Goal: Check status: Check status

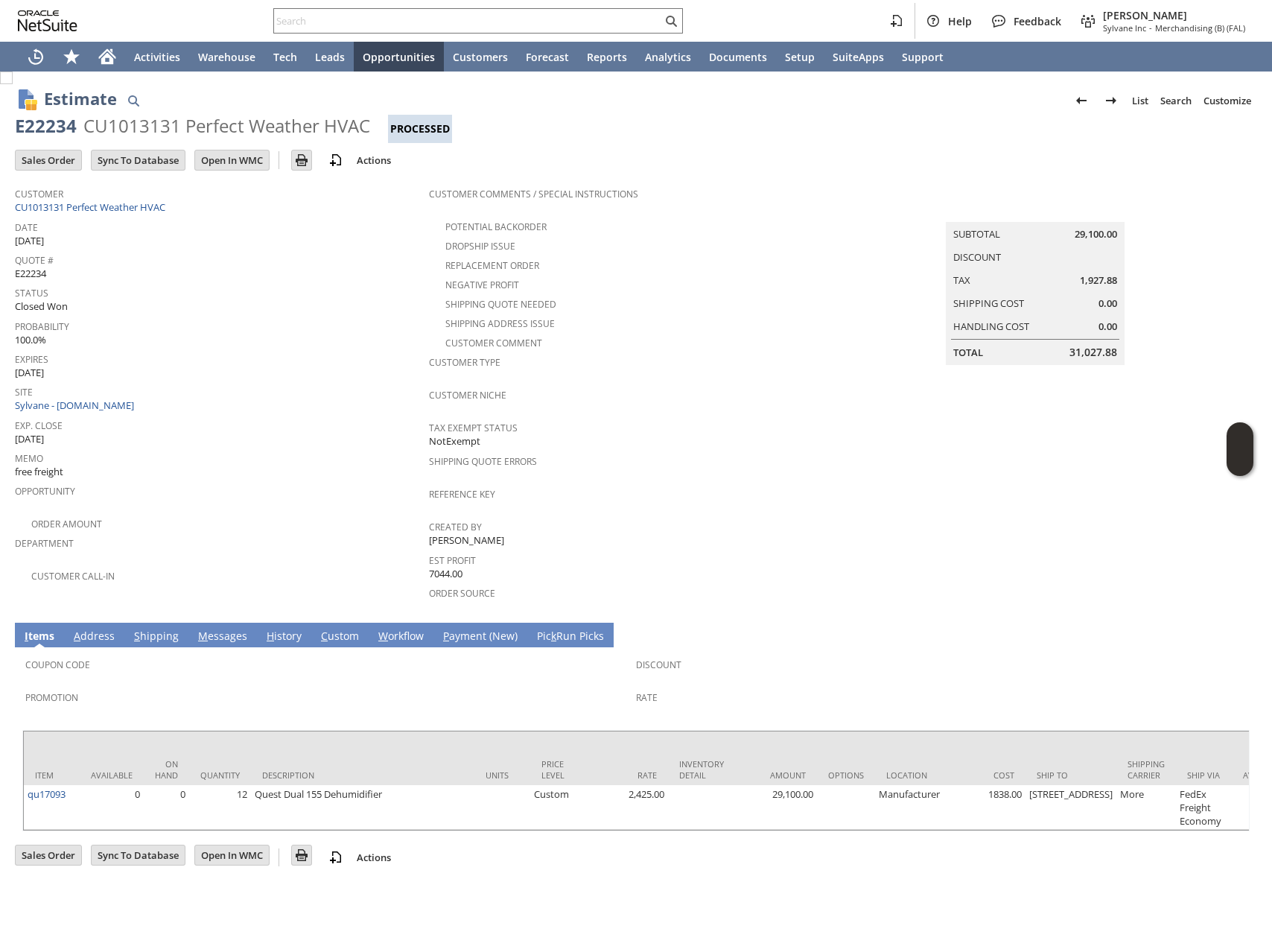
click at [270, 628] on link "H istory" at bounding box center [284, 637] width 42 height 17
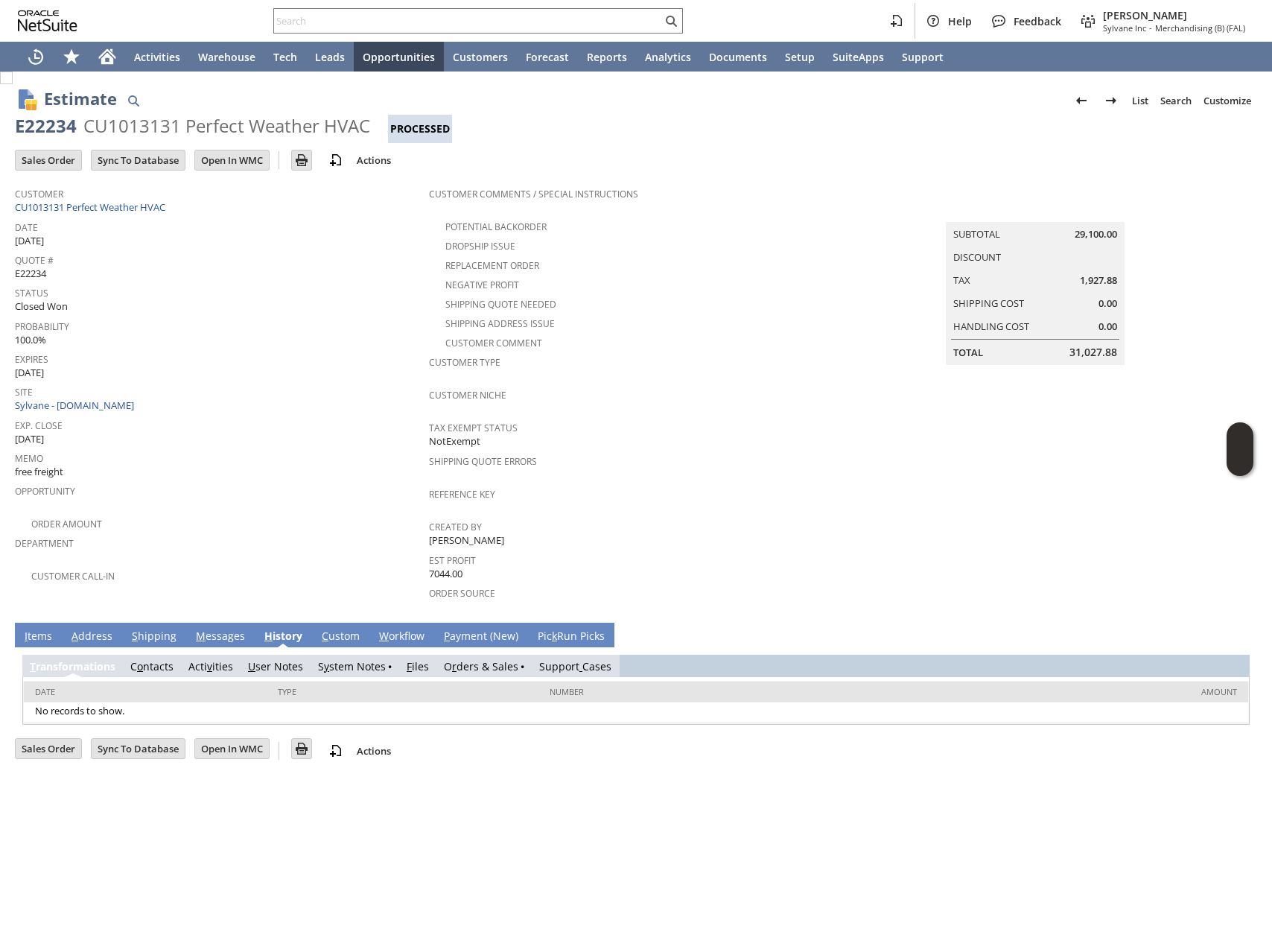
click at [486, 659] on link "O r ders & Sales" at bounding box center [481, 666] width 74 height 14
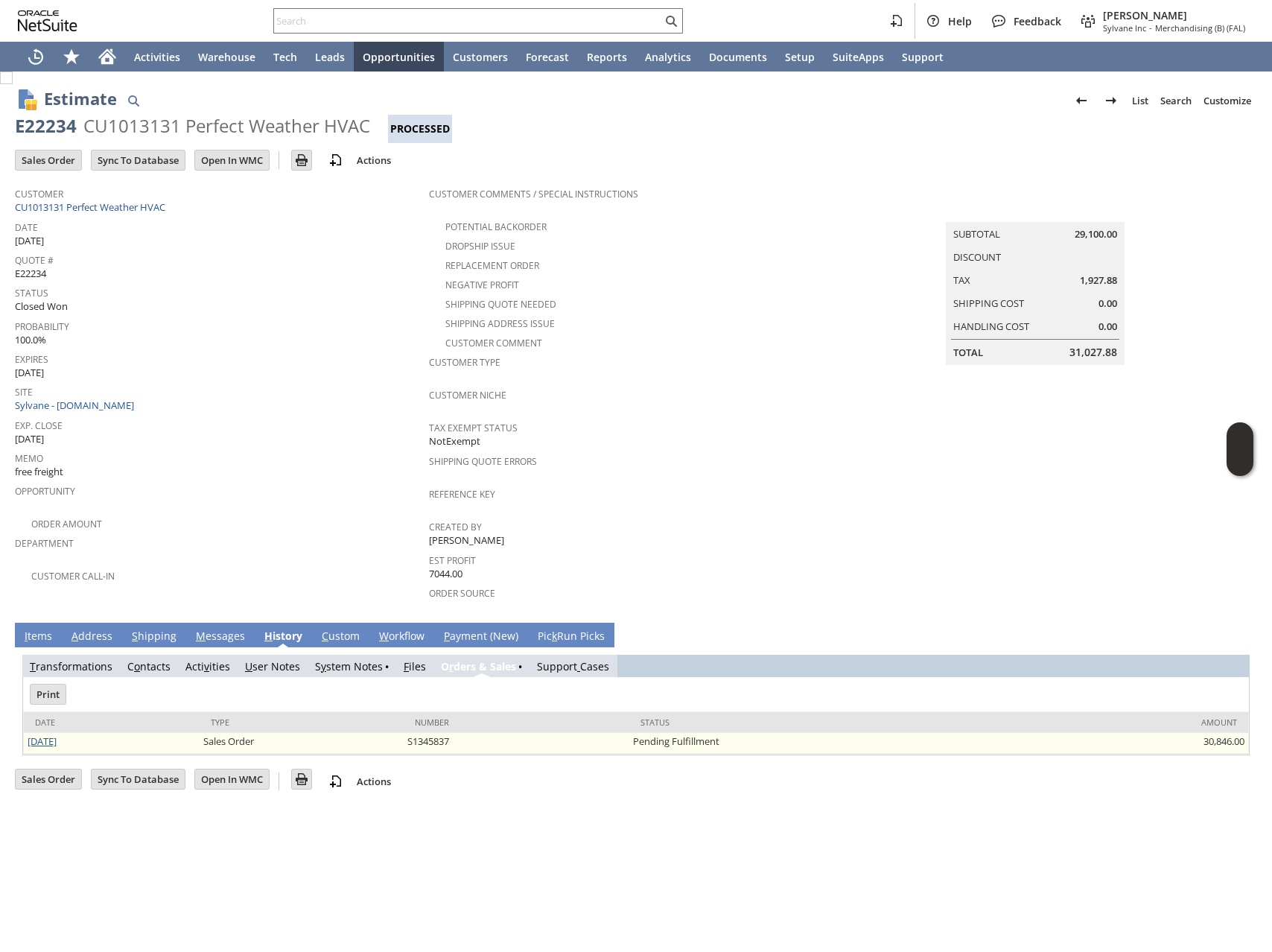
click at [52, 734] on link "[DATE]" at bounding box center [42, 741] width 29 height 14
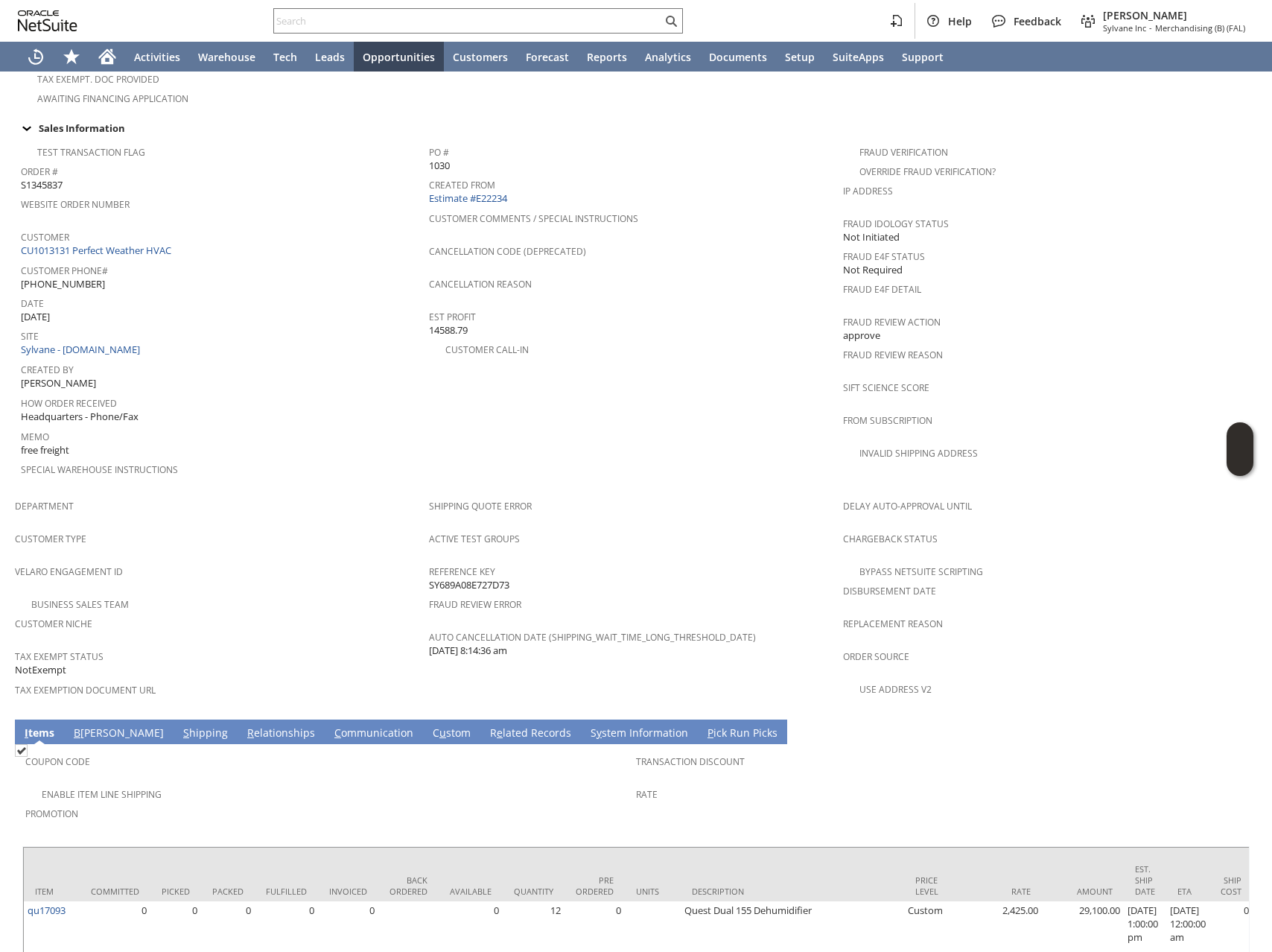
click at [587, 725] on link "S y stem Information" at bounding box center [639, 734] width 105 height 17
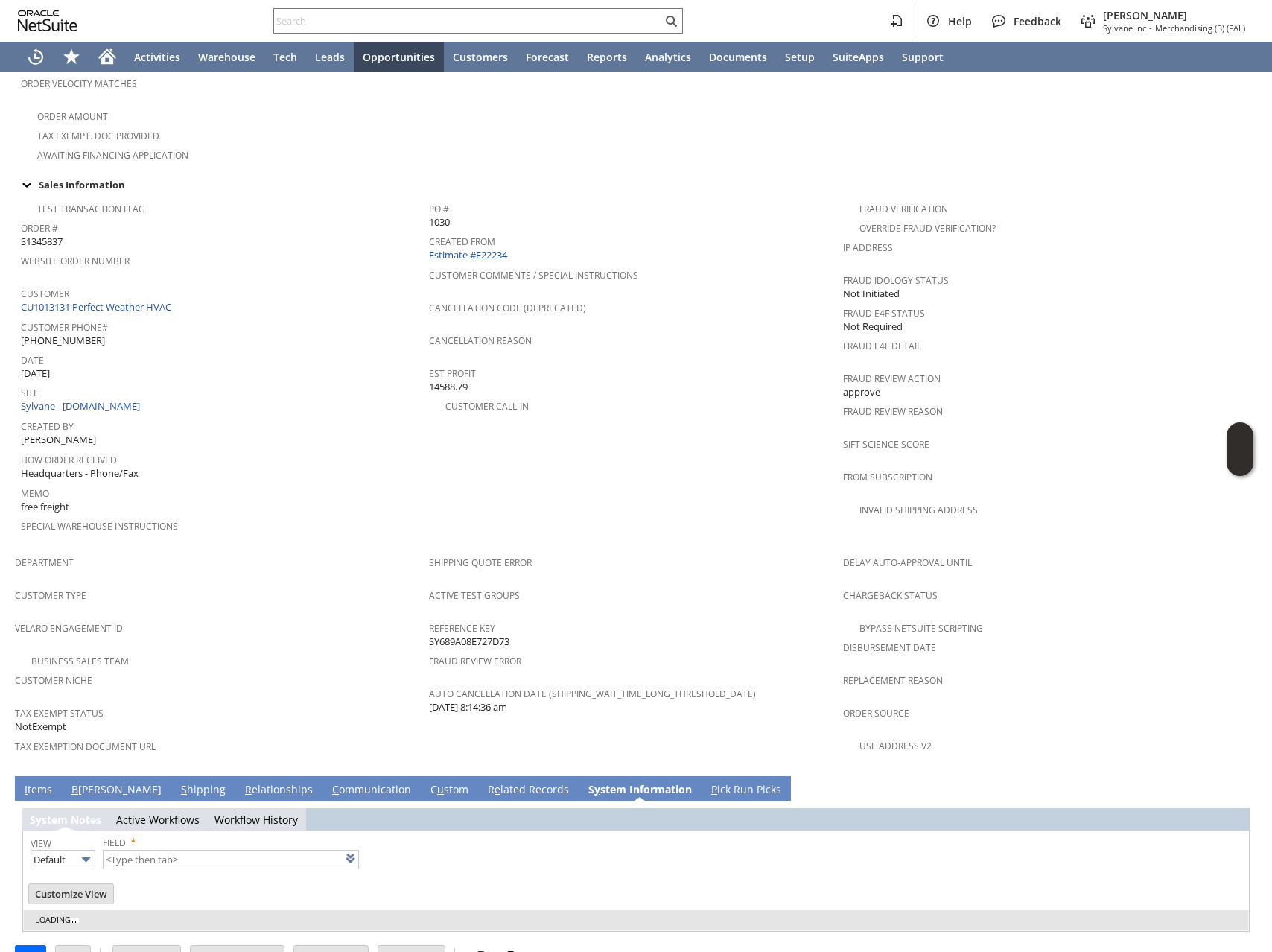
click at [484, 782] on link "R e lated Records" at bounding box center [528, 791] width 89 height 17
type input "1 to 25 of 98"
click at [484, 782] on link "R e lated Records" at bounding box center [528, 791] width 89 height 17
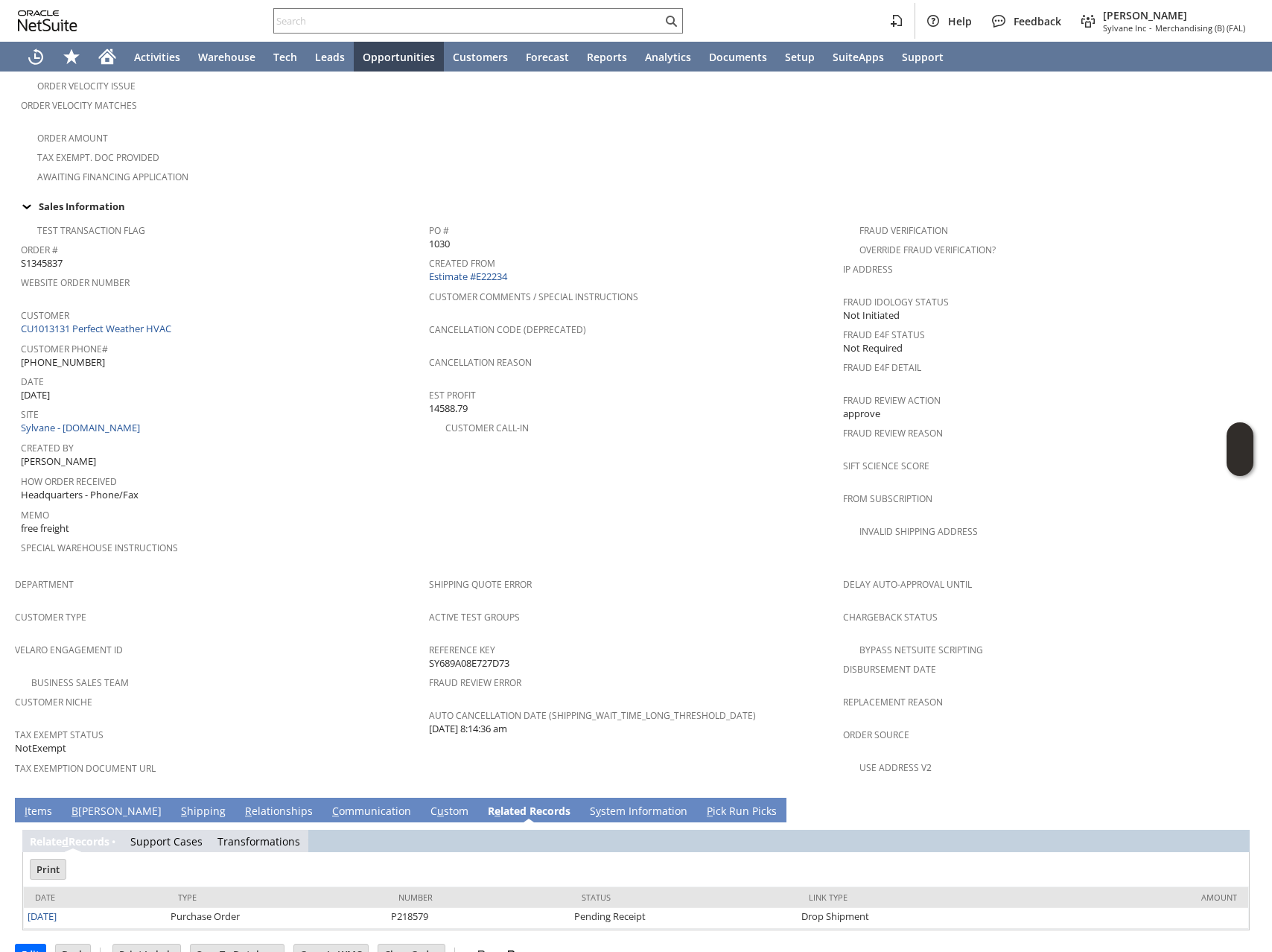
drag, startPoint x: 43, startPoint y: 883, endPoint x: 60, endPoint y: 849, distance: 38.0
click at [43, 910] on link "[DATE]" at bounding box center [42, 916] width 29 height 14
